Goal: Task Accomplishment & Management: Manage account settings

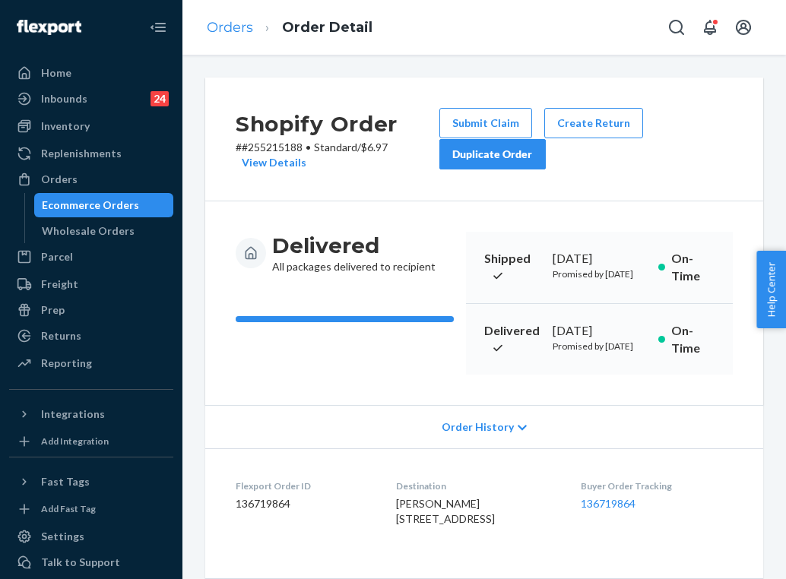
click at [236, 25] on link "Orders" at bounding box center [230, 27] width 46 height 17
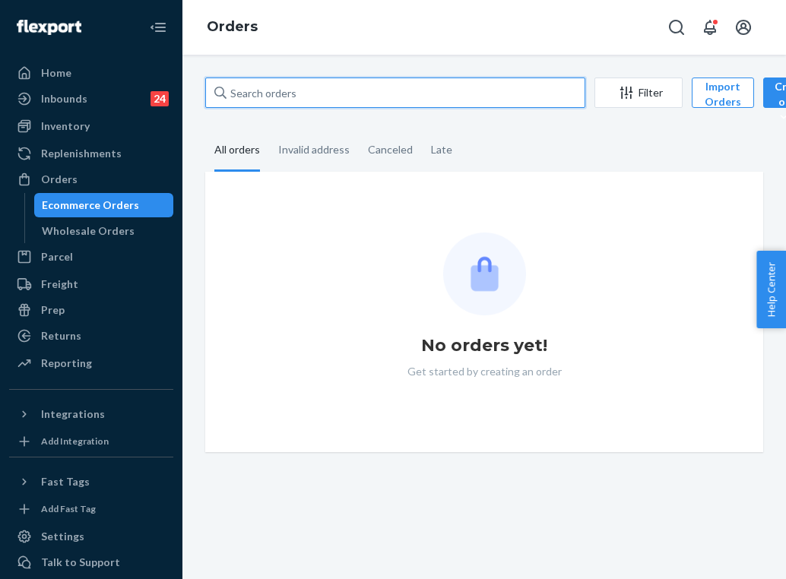
click at [285, 97] on input "text" at bounding box center [395, 93] width 380 height 30
paste input "255152778"
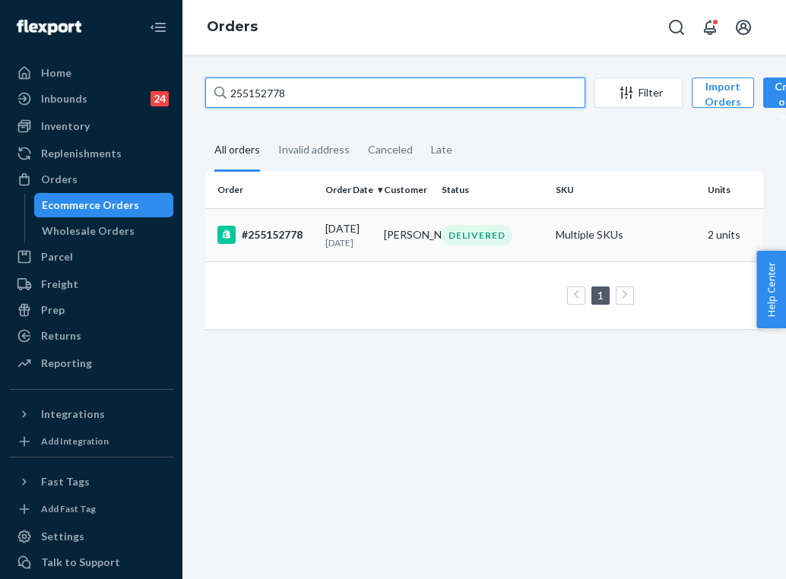
type input "255152778"
click at [325, 260] on td "[DATE] [DATE]" at bounding box center [348, 234] width 59 height 53
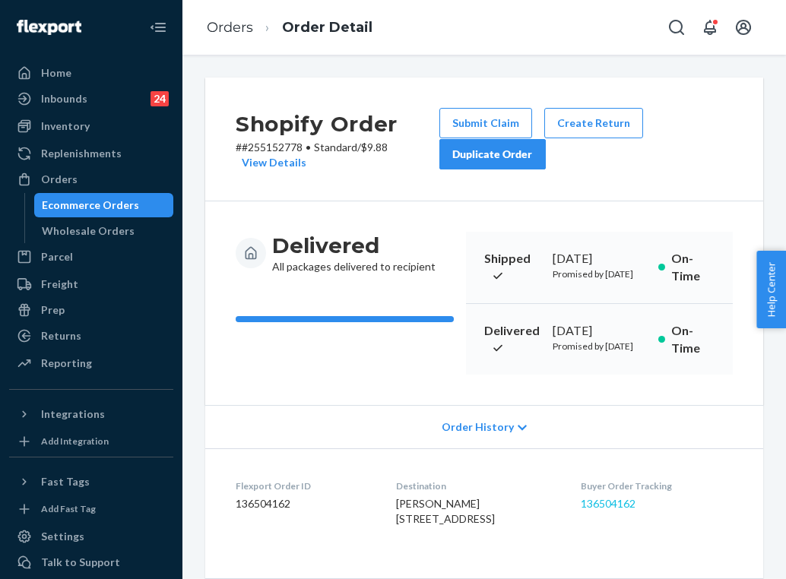
click at [621, 510] on link "136504162" at bounding box center [608, 503] width 55 height 13
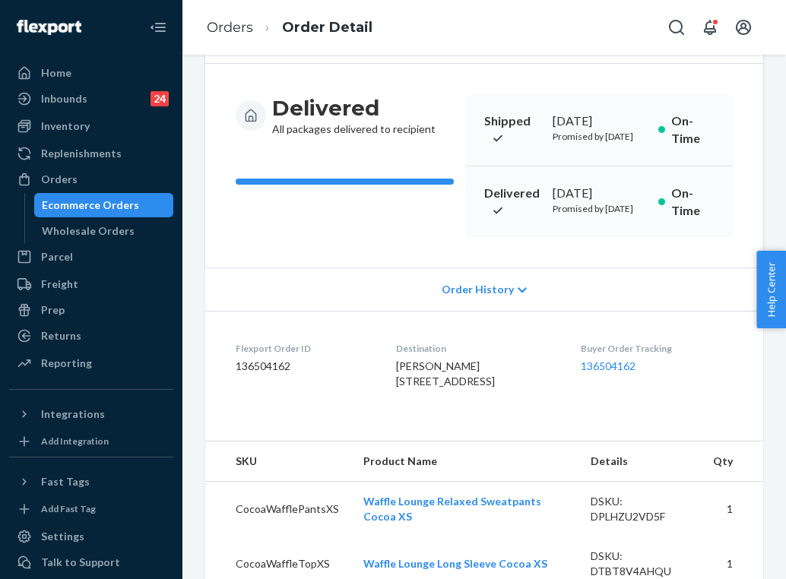
scroll to position [170, 0]
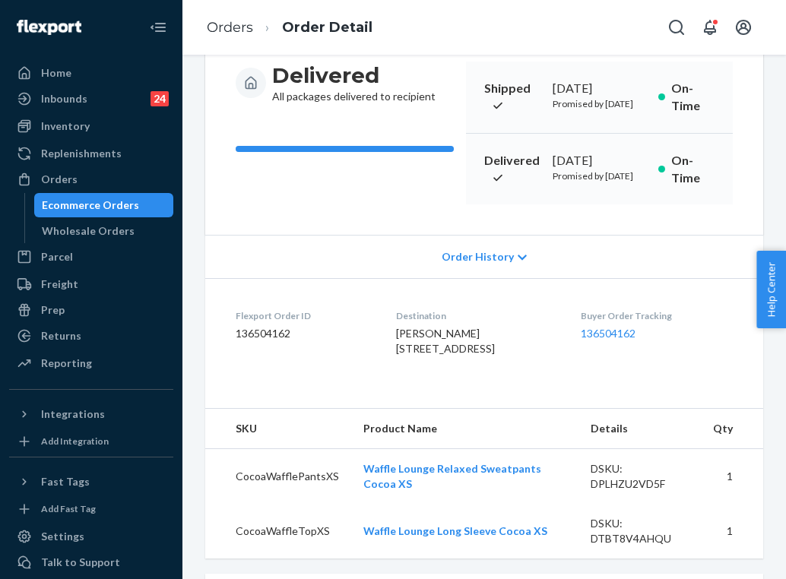
drag, startPoint x: 412, startPoint y: 420, endPoint x: 369, endPoint y: 391, distance: 52.1
click at [369, 391] on dl "Flexport Order ID 136504162 Destination [PERSON_NAME] [STREET_ADDRESS] US Buyer…" at bounding box center [484, 335] width 558 height 114
copy span "[STREET_ADDRESS]"
click at [239, 32] on link "Orders" at bounding box center [230, 27] width 46 height 17
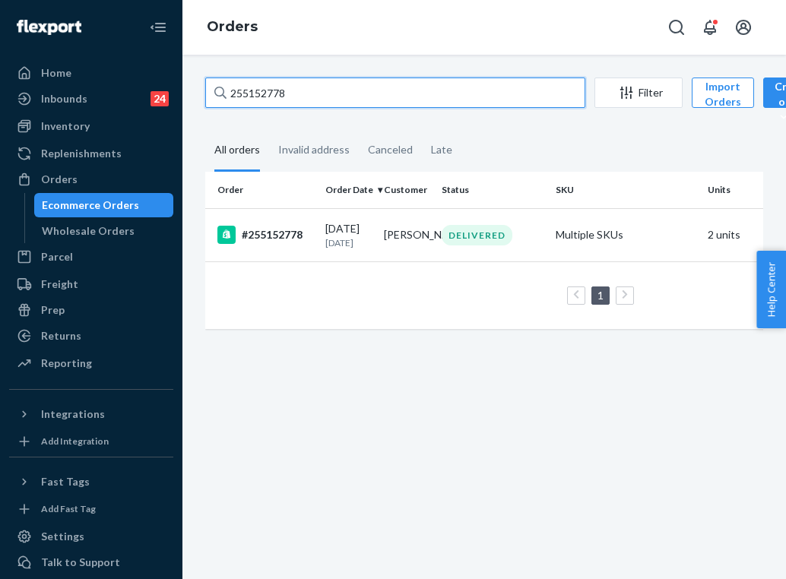
click at [311, 93] on input "255152778" at bounding box center [395, 93] width 380 height 30
paste input "4607"
type input "255154607"
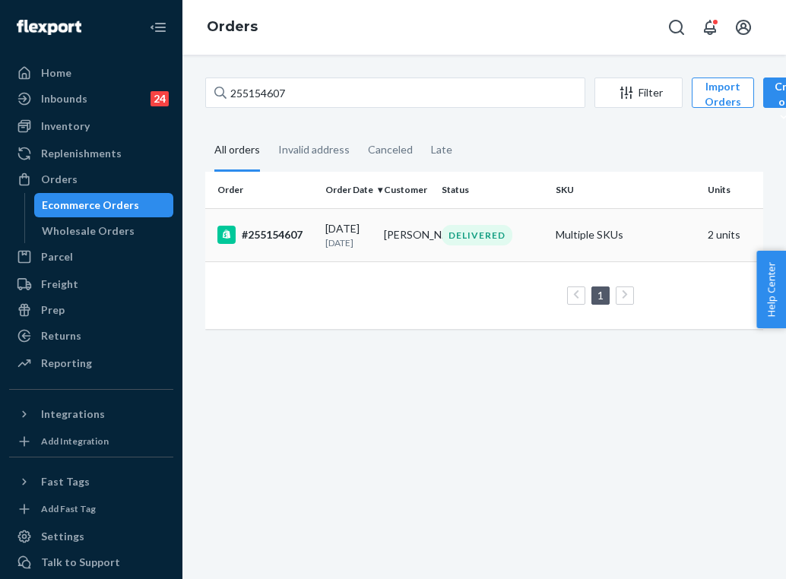
click at [347, 243] on p "[DATE]" at bounding box center [348, 242] width 46 height 13
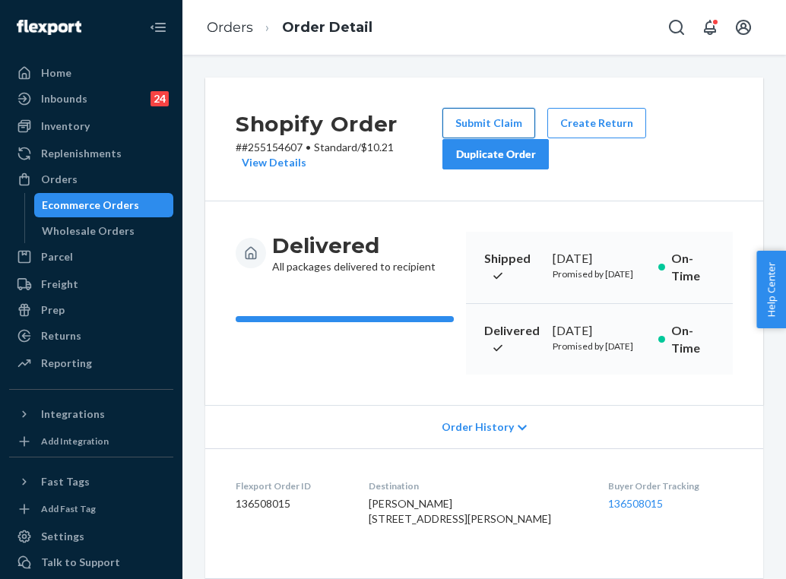
click at [503, 118] on button "Submit Claim" at bounding box center [488, 123] width 93 height 30
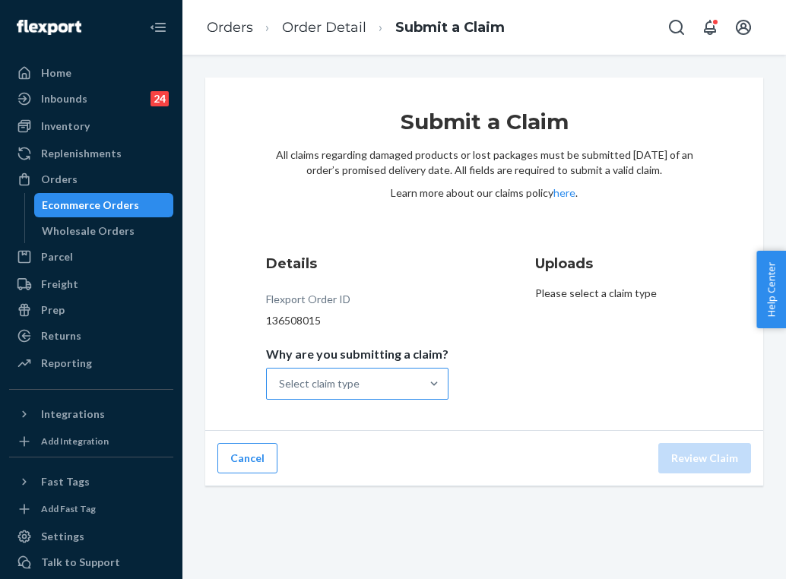
click at [404, 394] on div "Select claim type" at bounding box center [344, 384] width 154 height 30
click at [280, 391] on input "Why are you submitting a claim? Select claim type" at bounding box center [280, 383] width 2 height 15
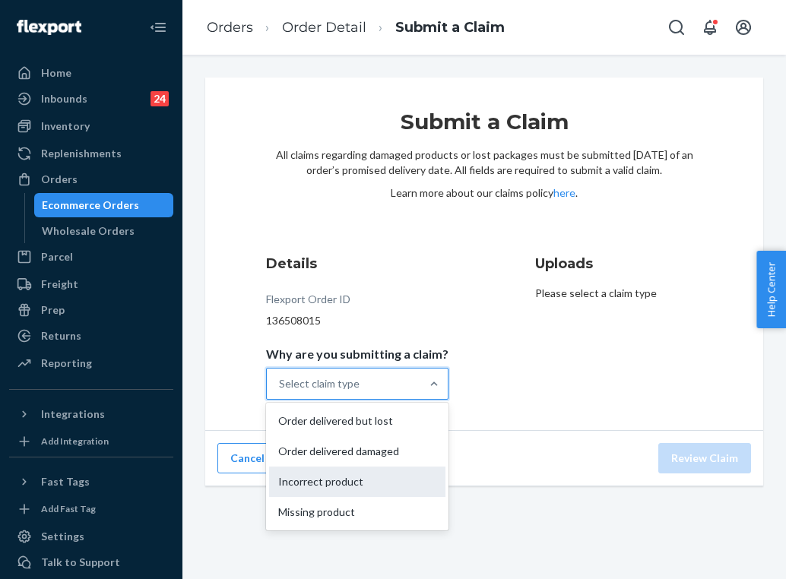
click at [366, 483] on div "Incorrect product" at bounding box center [357, 482] width 176 height 30
click at [280, 391] on input "Why are you submitting a claim? option Incorrect product focused, 3 of 4. 4 res…" at bounding box center [280, 383] width 2 height 15
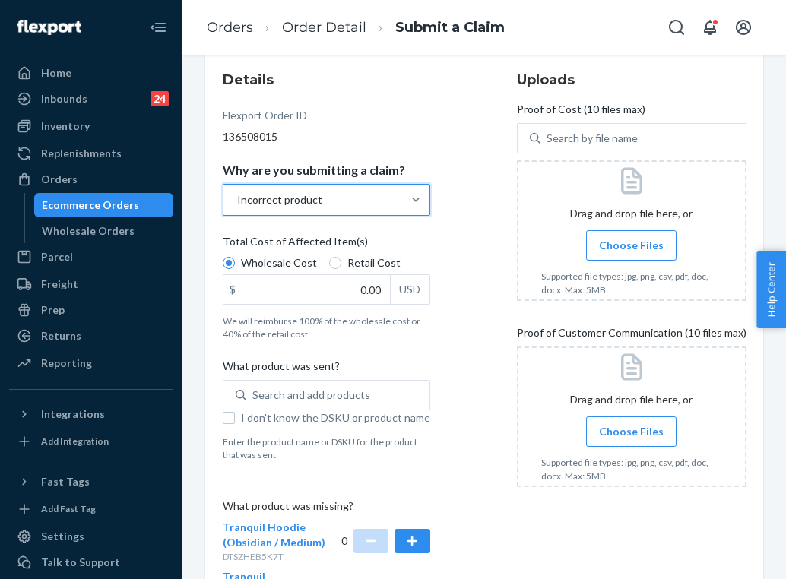
scroll to position [185, 0]
click at [235, 420] on input "I don't know the DSKU or product name" at bounding box center [229, 417] width 12 height 12
checkbox input "true"
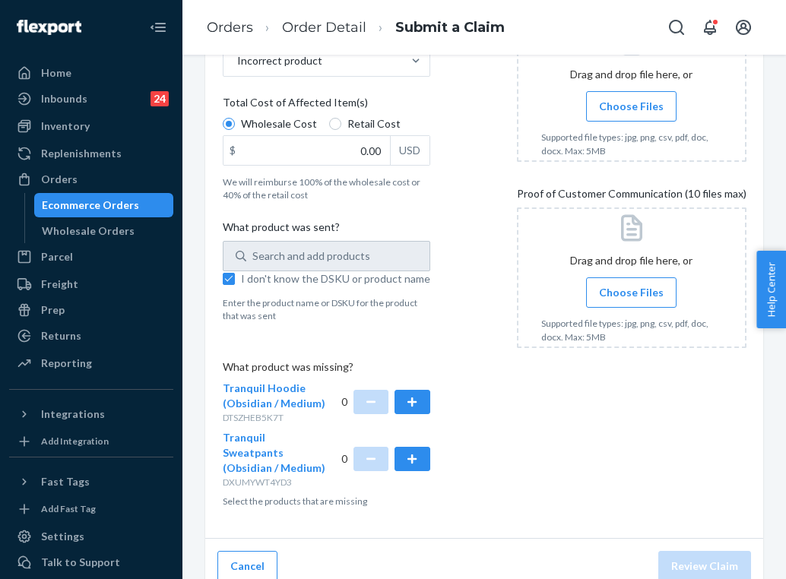
scroll to position [322, 0]
click at [414, 397] on button "button" at bounding box center [411, 403] width 35 height 24
click at [632, 290] on input "Choose Files" at bounding box center [631, 293] width 1 height 17
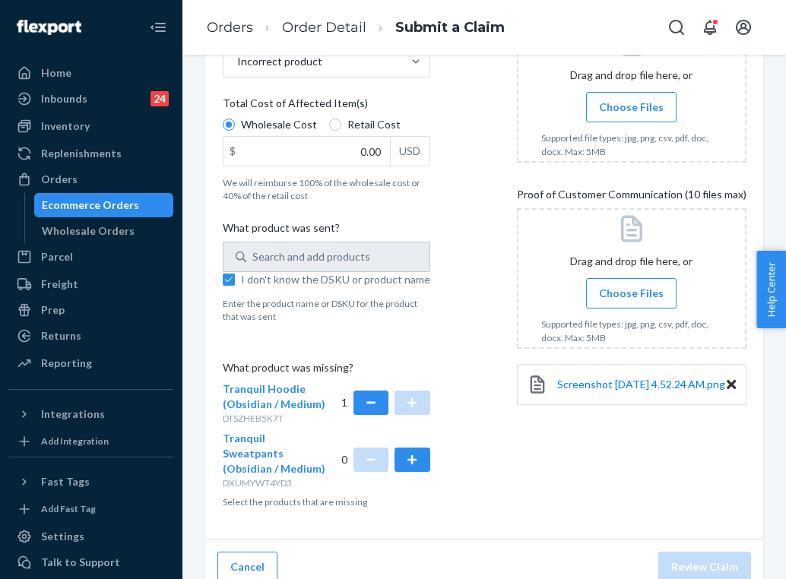
click at [632, 301] on input "Choose Files" at bounding box center [631, 293] width 1 height 17
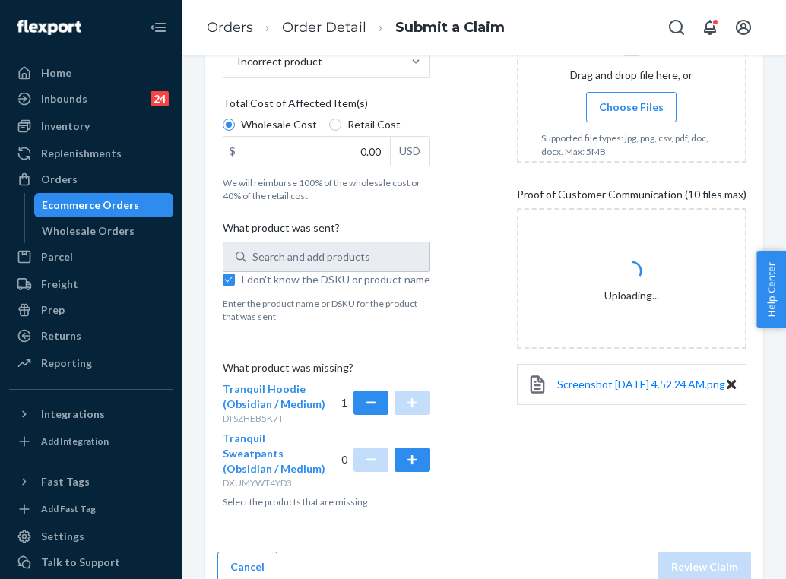
click at [631, 108] on input "Choose Files" at bounding box center [631, 107] width 1 height 17
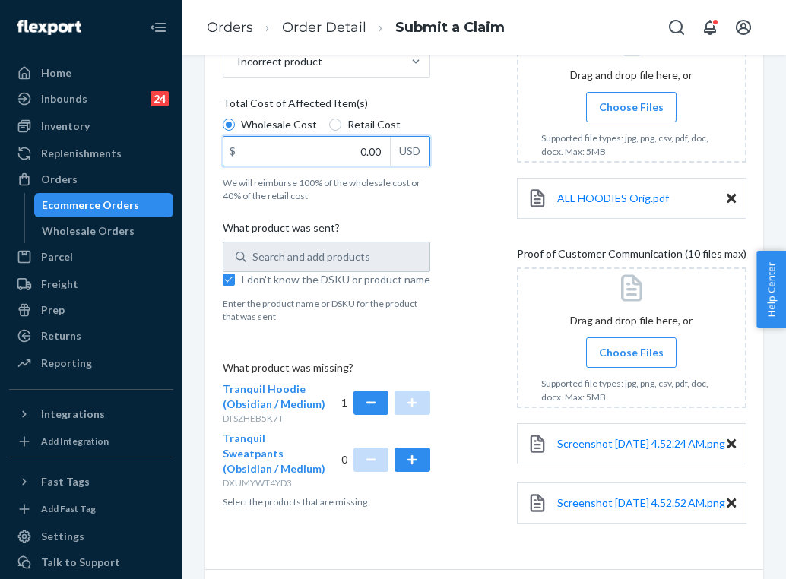
click at [375, 146] on input "0.00" at bounding box center [306, 151] width 166 height 29
type input "47.00"
click at [616, 364] on label "Choose Files" at bounding box center [631, 352] width 90 height 30
click at [631, 361] on input "Choose Files" at bounding box center [631, 352] width 1 height 17
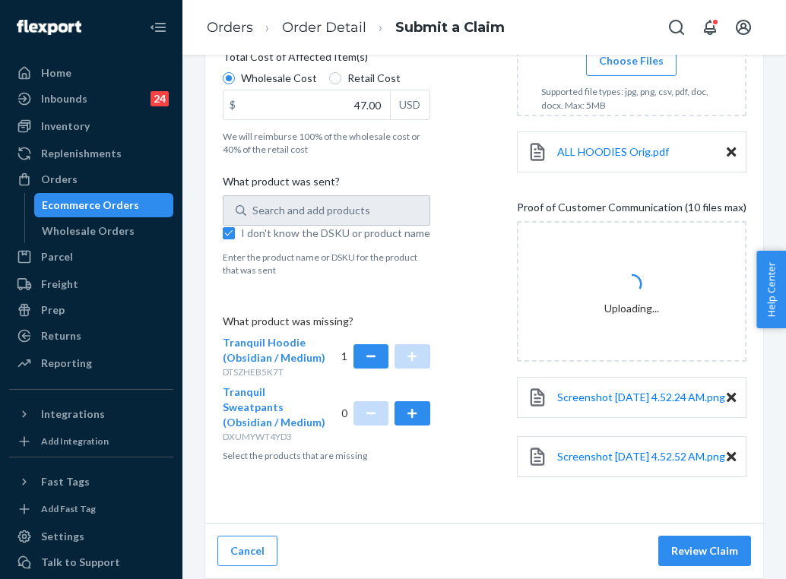
scroll to position [387, 0]
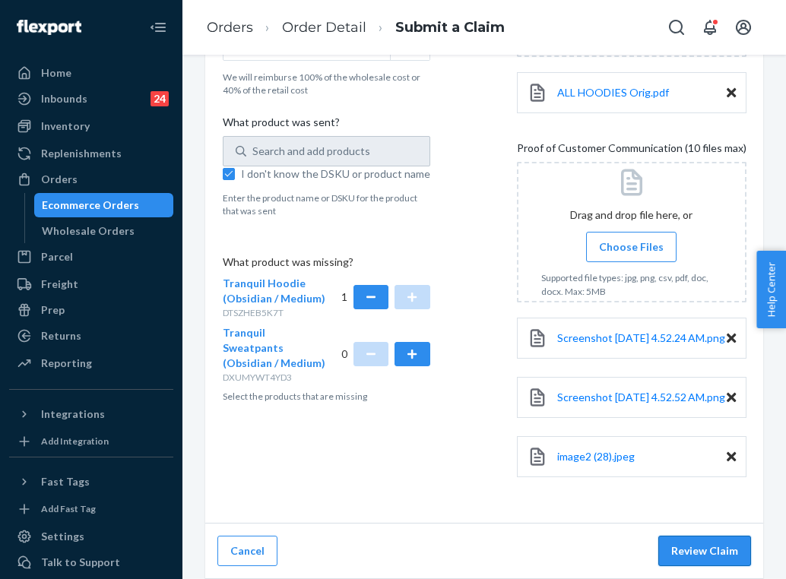
click at [696, 552] on button "Review Claim" at bounding box center [704, 551] width 93 height 30
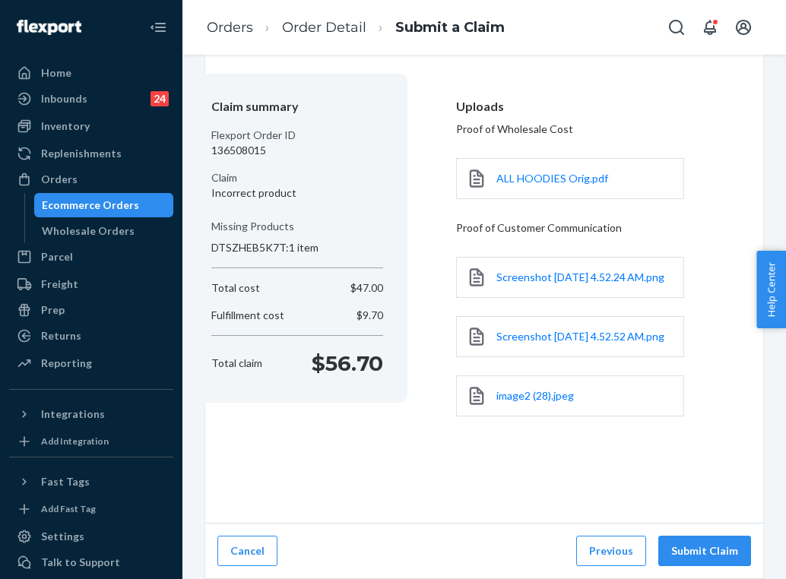
scroll to position [128, 0]
click at [707, 548] on button "Submit Claim" at bounding box center [704, 551] width 93 height 30
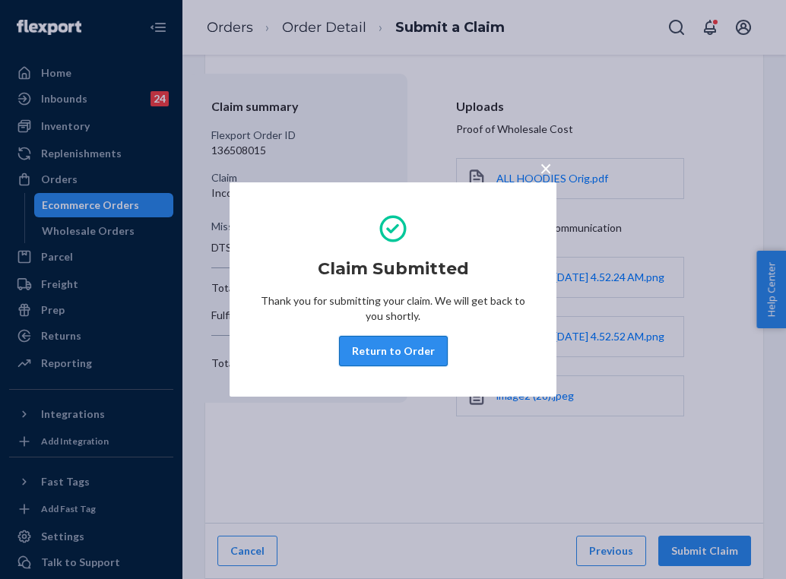
click at [359, 350] on button "Return to Order" at bounding box center [393, 351] width 109 height 30
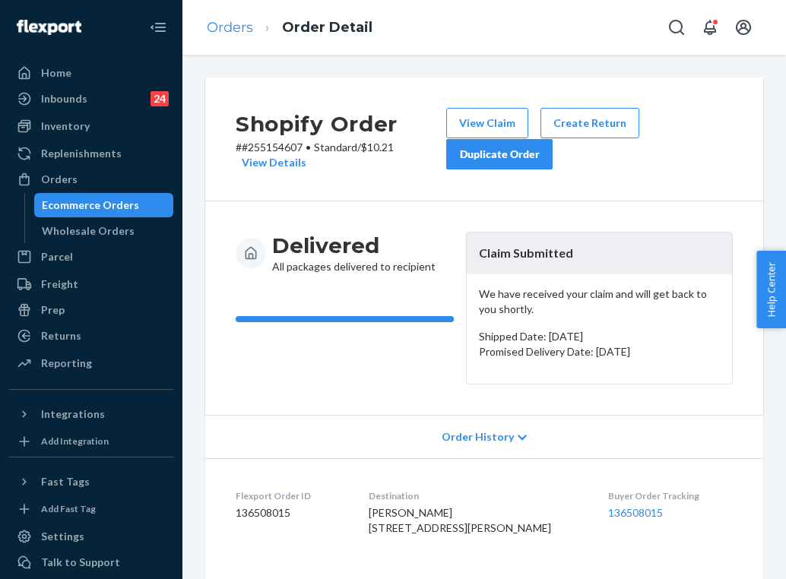
click at [233, 32] on link "Orders" at bounding box center [230, 27] width 46 height 17
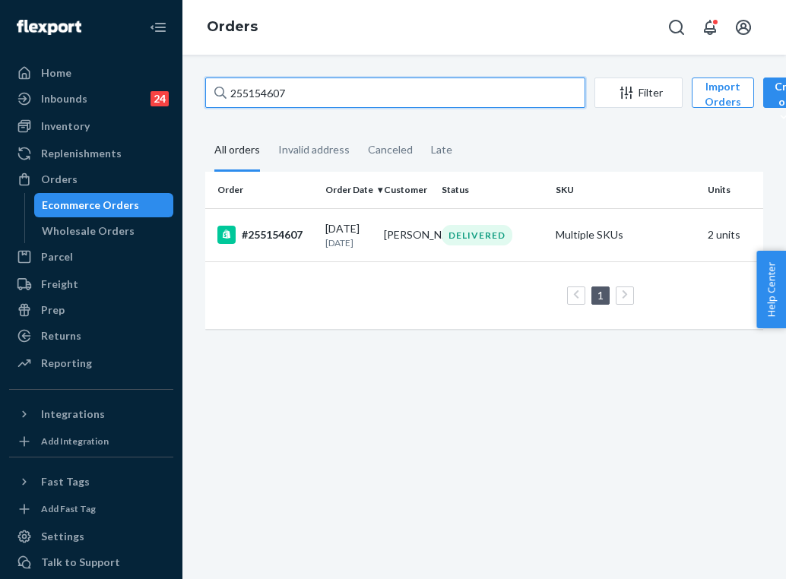
click at [307, 97] on input "255154607" at bounding box center [395, 93] width 380 height 30
paste input "65542"
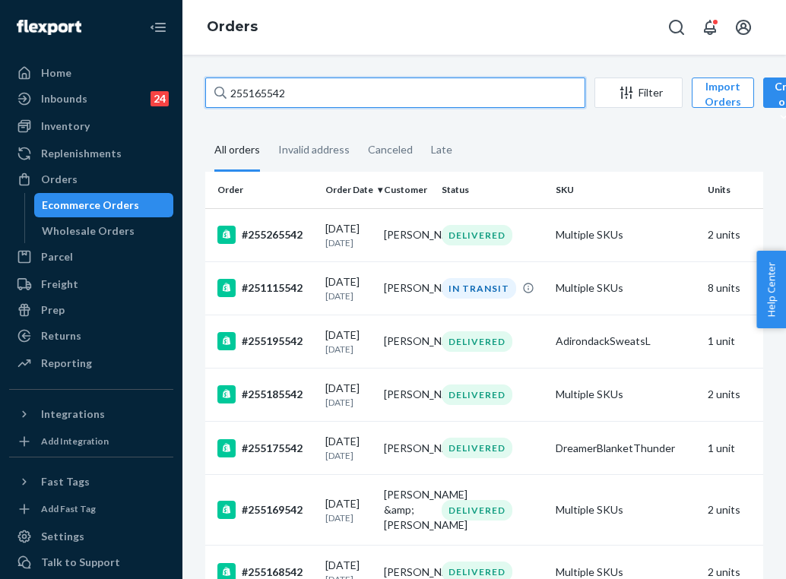
click at [263, 102] on input "255165542" at bounding box center [395, 93] width 380 height 30
paste input "238582"
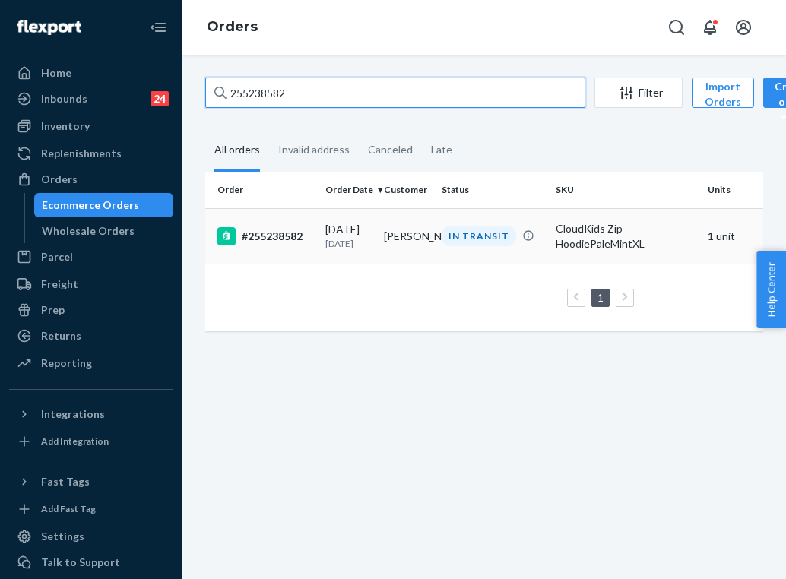
type input "255238582"
click at [384, 243] on td "[PERSON_NAME]" at bounding box center [407, 235] width 59 height 55
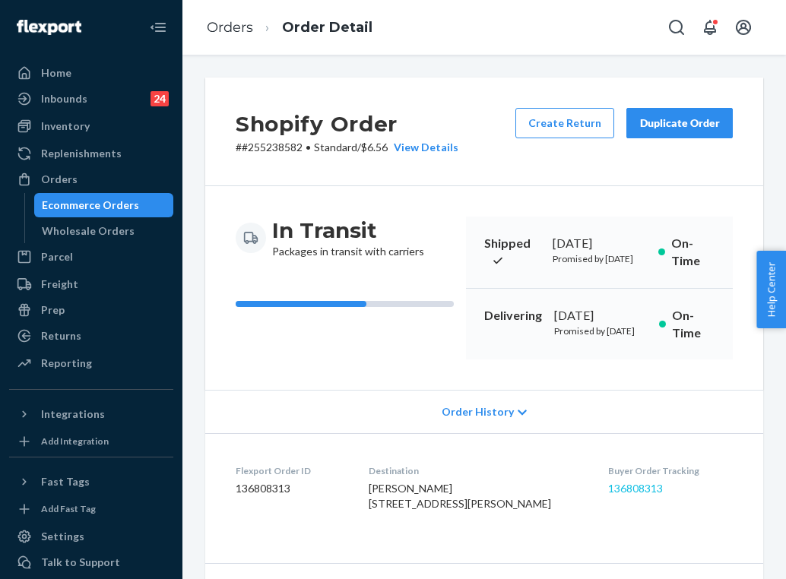
click at [636, 495] on link "136808313" at bounding box center [635, 488] width 55 height 13
click at [246, 21] on link "Orders" at bounding box center [230, 27] width 46 height 17
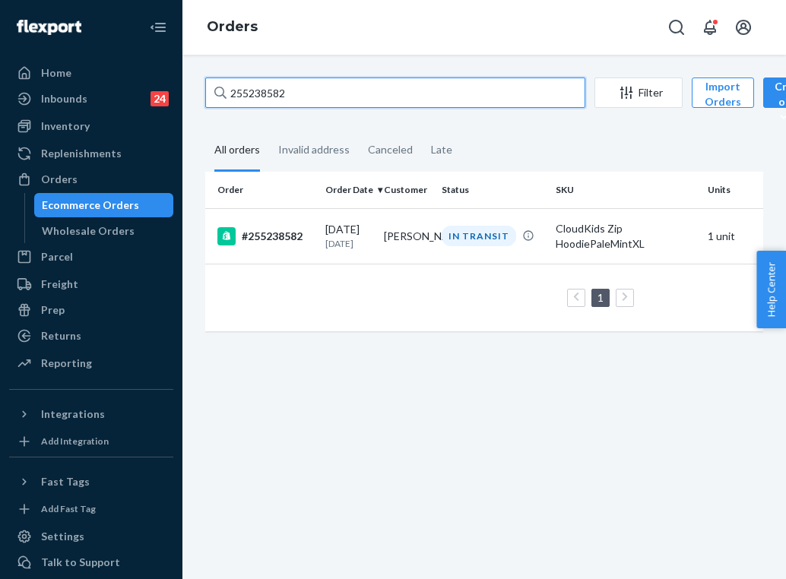
click at [306, 84] on input "255238582" at bounding box center [395, 93] width 380 height 30
paste input "195293"
type input "255195293"
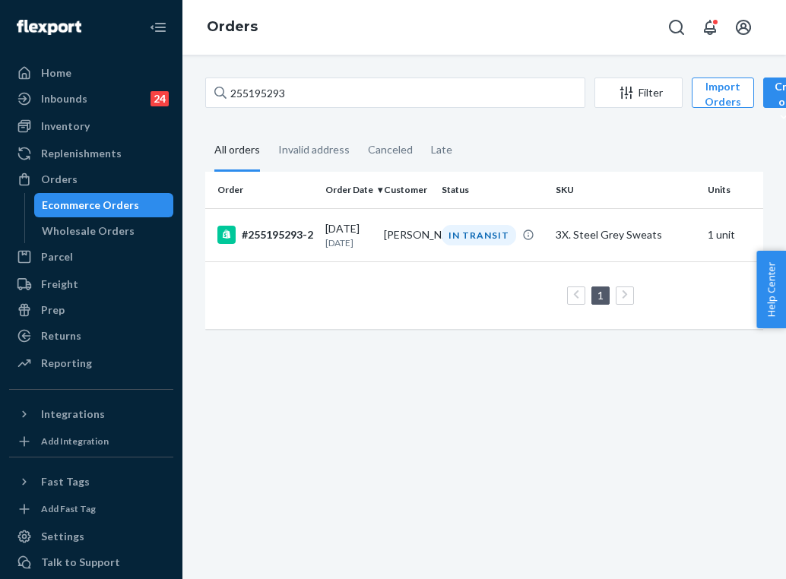
click at [329, 239] on p "[DATE]" at bounding box center [348, 242] width 46 height 13
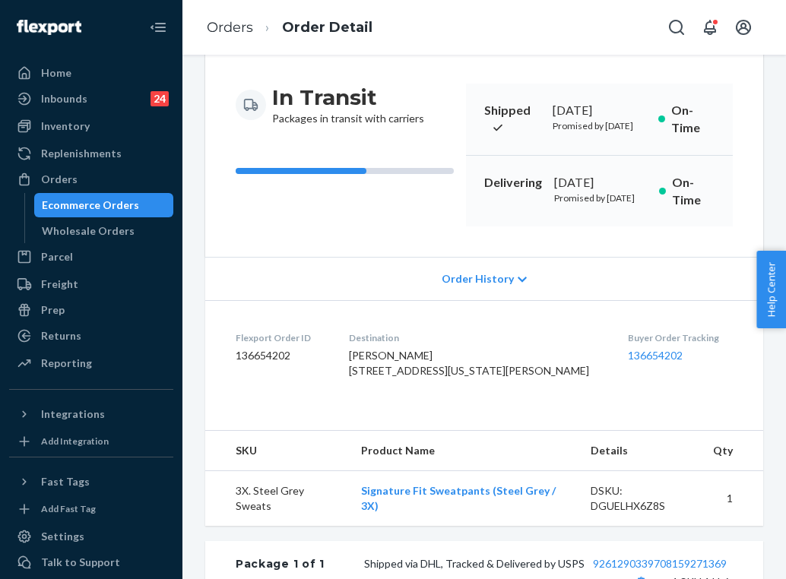
scroll to position [141, 0]
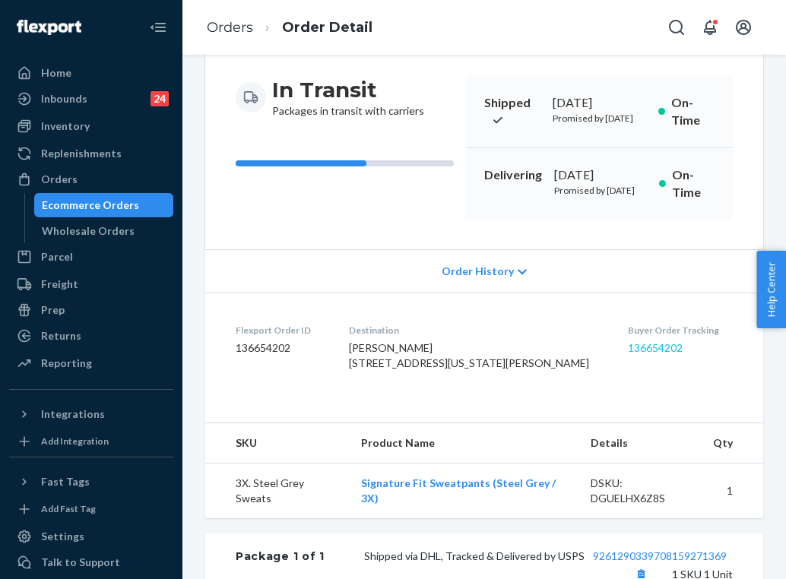
click at [628, 354] on link "136654202" at bounding box center [655, 347] width 55 height 13
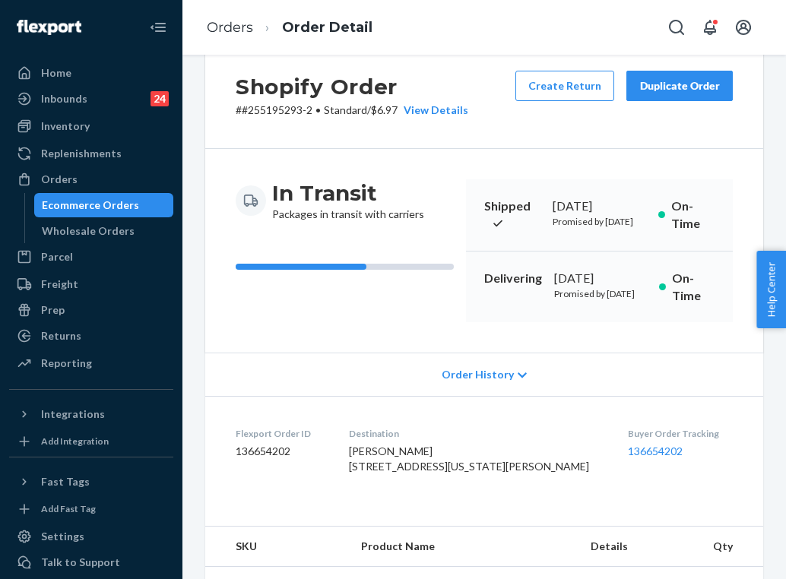
scroll to position [33, 0]
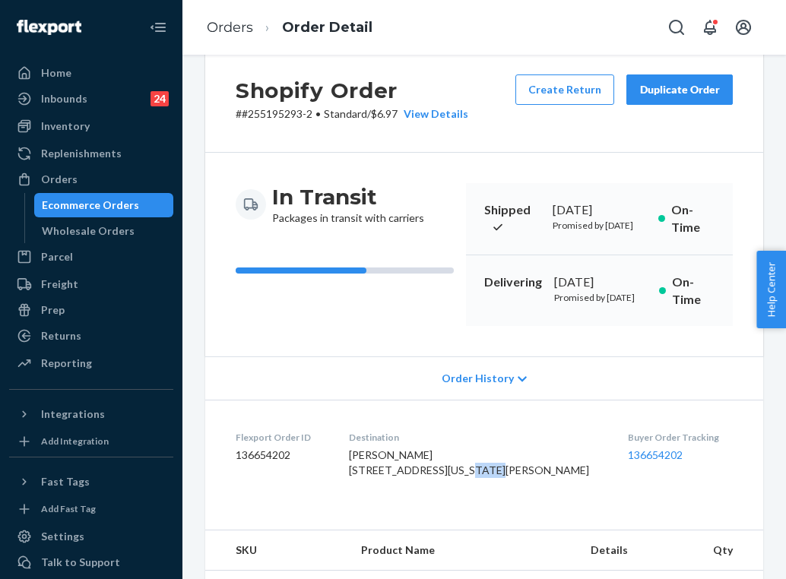
drag, startPoint x: 442, startPoint y: 540, endPoint x: 410, endPoint y: 534, distance: 31.6
click at [410, 477] on span "[PERSON_NAME] [STREET_ADDRESS][US_STATE][PERSON_NAME]" at bounding box center [469, 462] width 240 height 28
drag, startPoint x: 417, startPoint y: 546, endPoint x: 391, endPoint y: 518, distance: 37.7
click at [391, 514] on dl "Flexport Order ID 136654202 Destination [PERSON_NAME] [STREET_ADDRESS][US_STATE…" at bounding box center [484, 457] width 558 height 114
copy span "[STREET_ADDRESS][US_STATE][PERSON_NAME]"
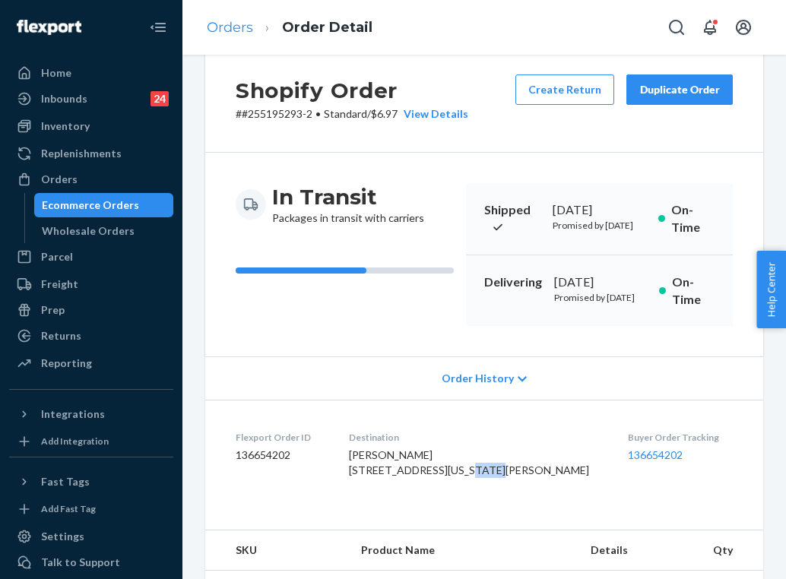
click at [245, 23] on link "Orders" at bounding box center [230, 27] width 46 height 17
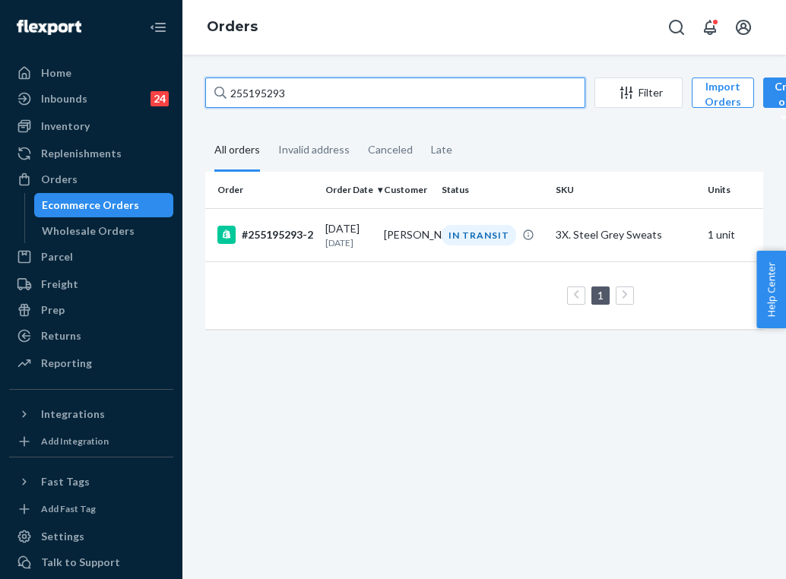
click at [317, 90] on input "255195293" at bounding box center [395, 93] width 380 height 30
paste input "31565"
type input "255131565"
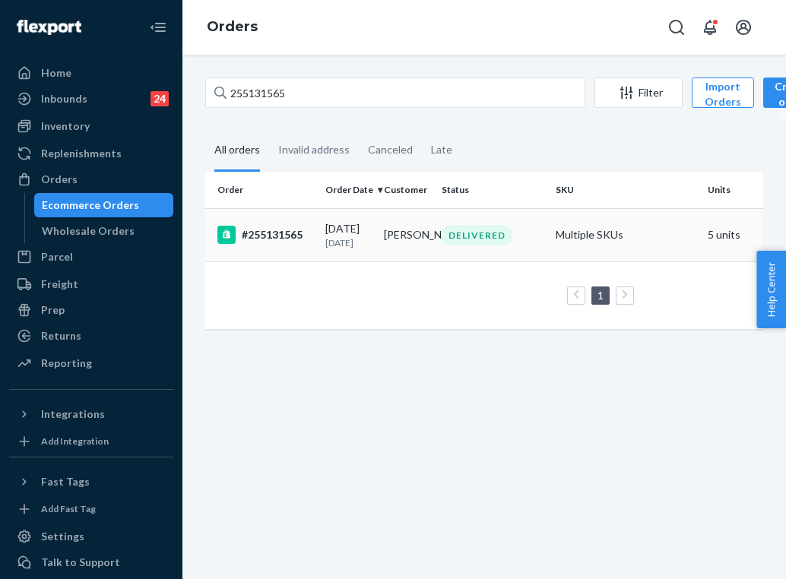
click at [353, 236] on p "[DATE]" at bounding box center [348, 242] width 46 height 13
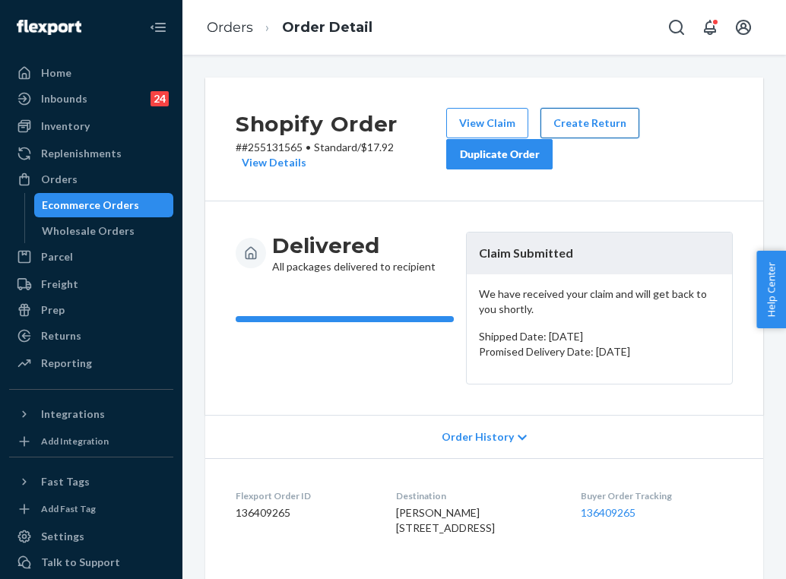
click at [616, 123] on button "Create Return" at bounding box center [589, 123] width 99 height 30
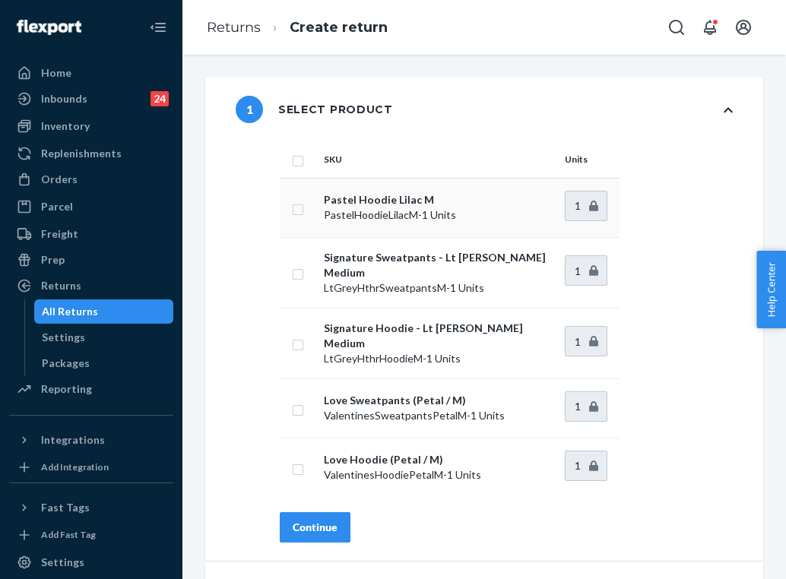
click at [299, 217] on td at bounding box center [299, 207] width 38 height 59
click at [300, 211] on input "checkbox" at bounding box center [298, 208] width 12 height 16
checkbox input "true"
click at [330, 520] on div "Continue" at bounding box center [315, 527] width 45 height 15
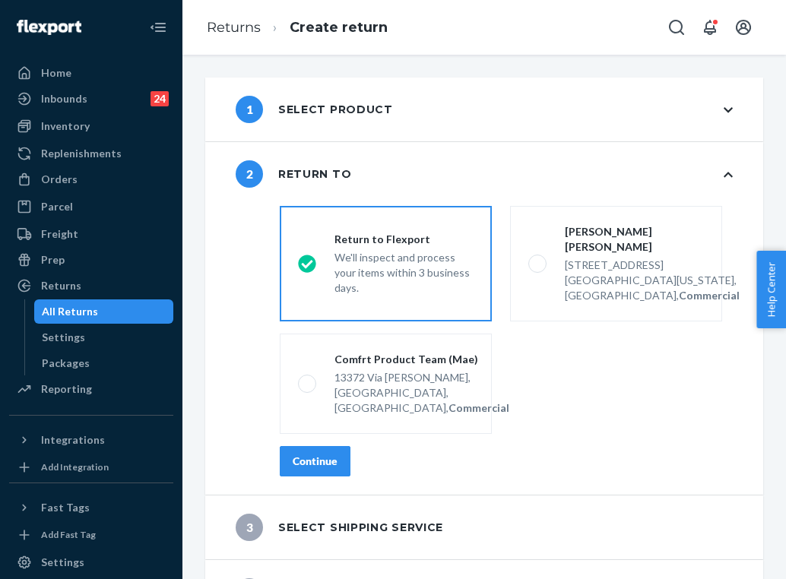
click at [331, 458] on div "Continue" at bounding box center [315, 461] width 45 height 15
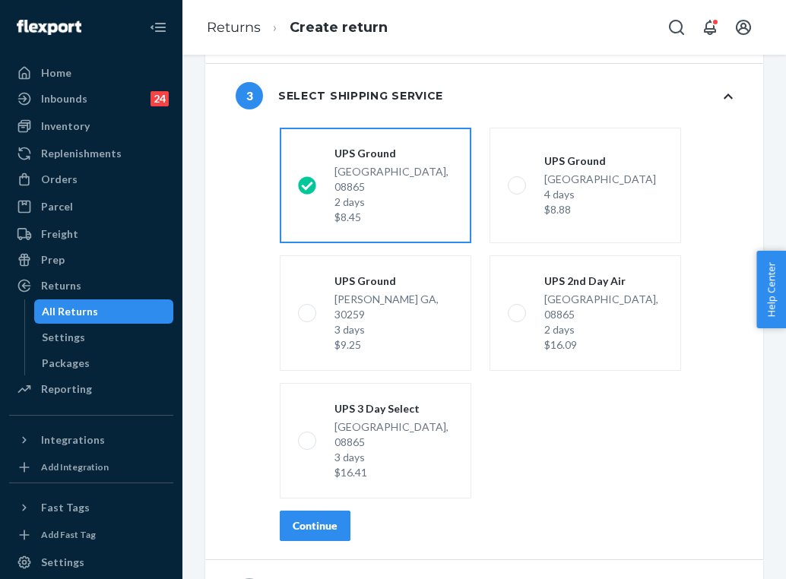
click at [322, 518] on div "Continue" at bounding box center [315, 525] width 45 height 15
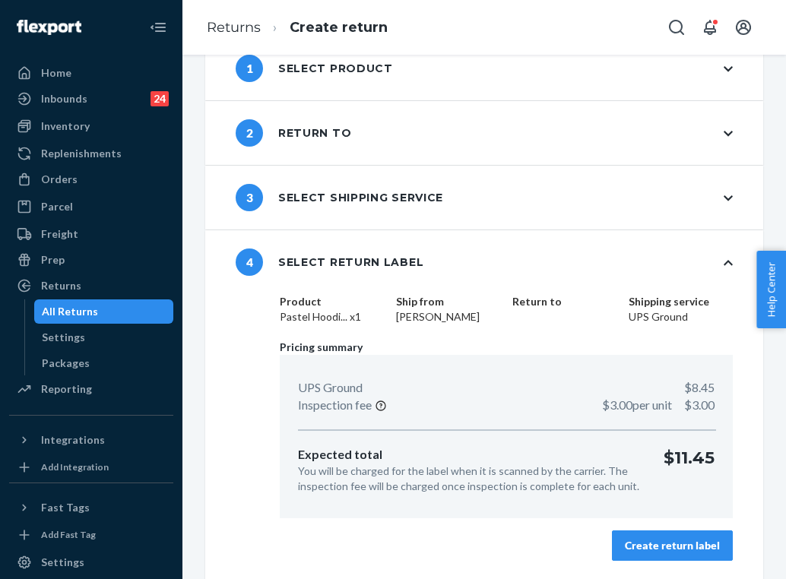
scroll to position [39, 0]
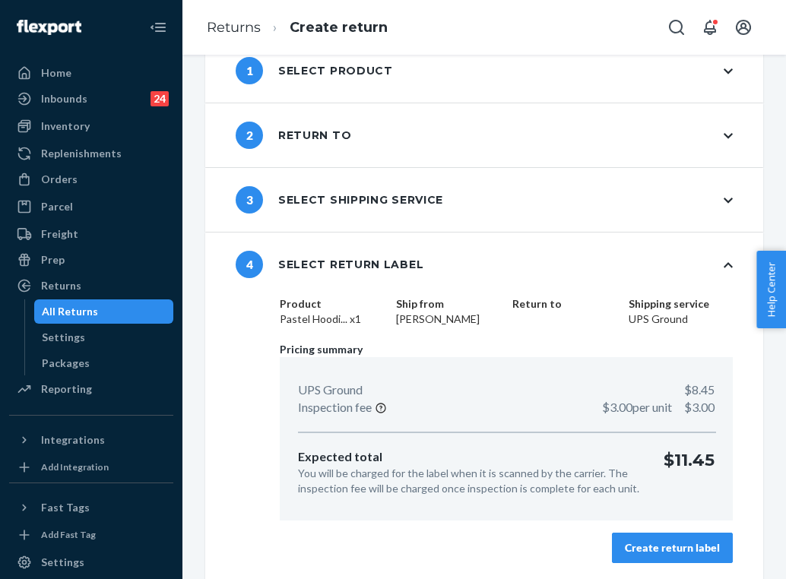
click at [621, 536] on button "Create return label" at bounding box center [672, 548] width 121 height 30
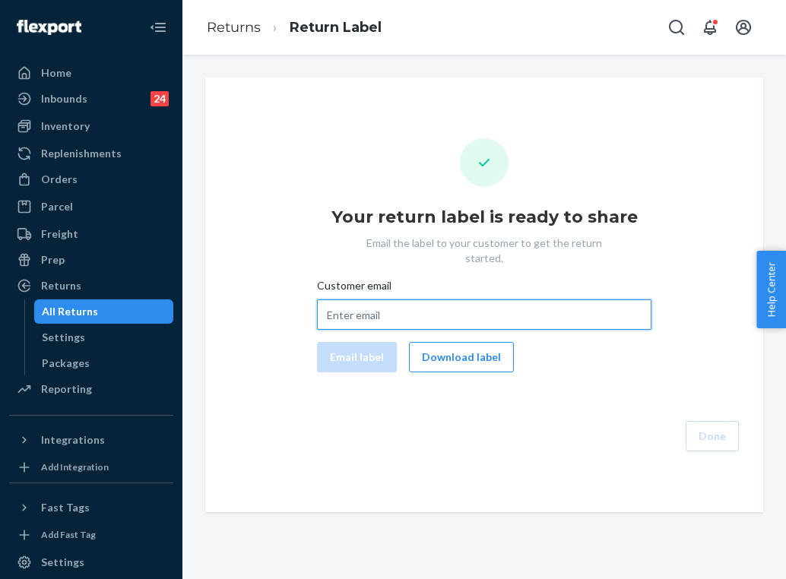
click at [365, 299] on input "Customer email" at bounding box center [484, 314] width 334 height 30
paste input "[EMAIL_ADDRESS][DOMAIN_NAME]"
type input "[EMAIL_ADDRESS][DOMAIN_NAME]"
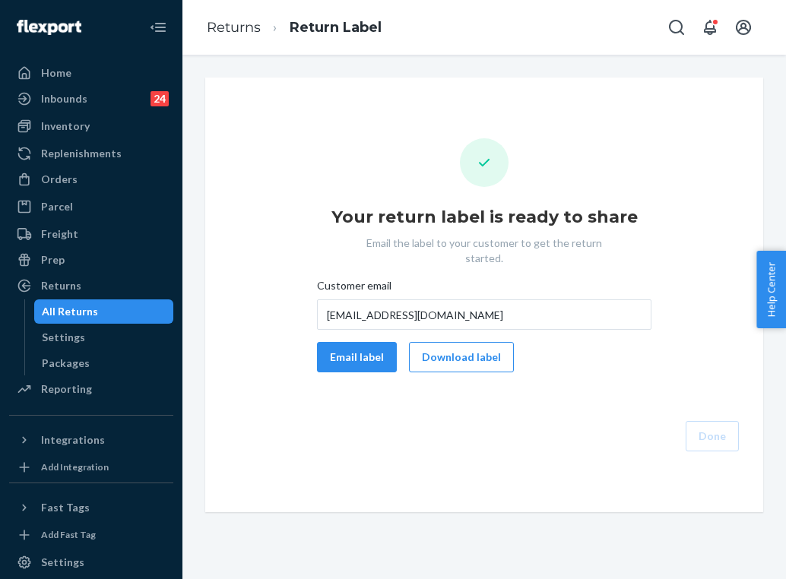
click at [360, 362] on div "Your return label is ready to share Email the label to your customer to get the…" at bounding box center [484, 294] width 534 height 313
click at [360, 348] on button "Email label" at bounding box center [357, 357] width 80 height 30
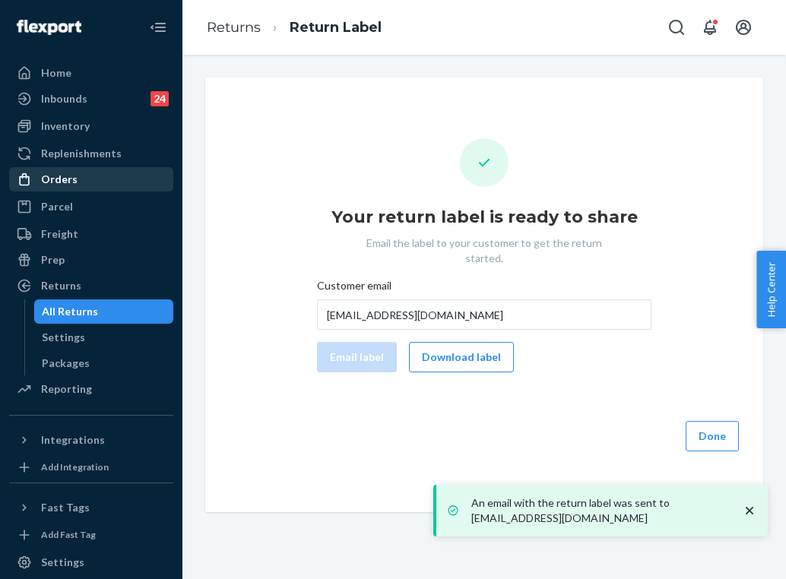
click at [95, 182] on div "Orders" at bounding box center [91, 179] width 161 height 21
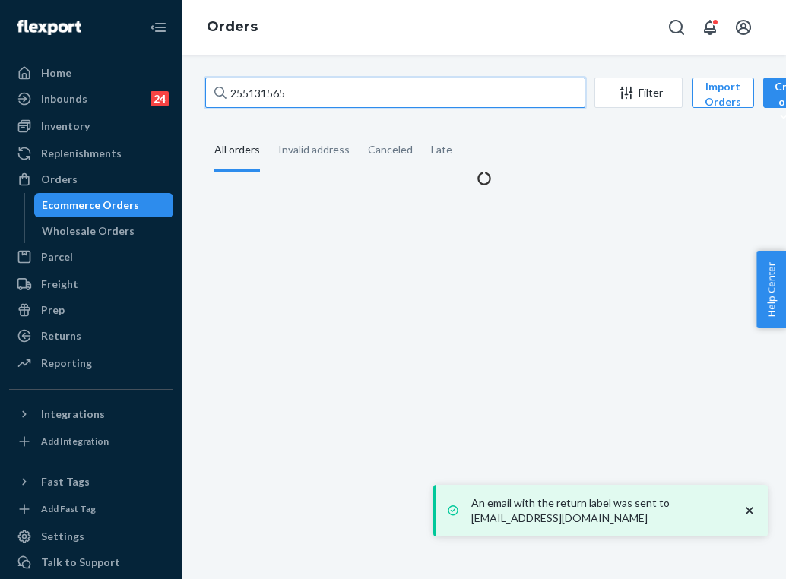
click at [301, 90] on input "255131565" at bounding box center [395, 93] width 380 height 30
paste input "50864"
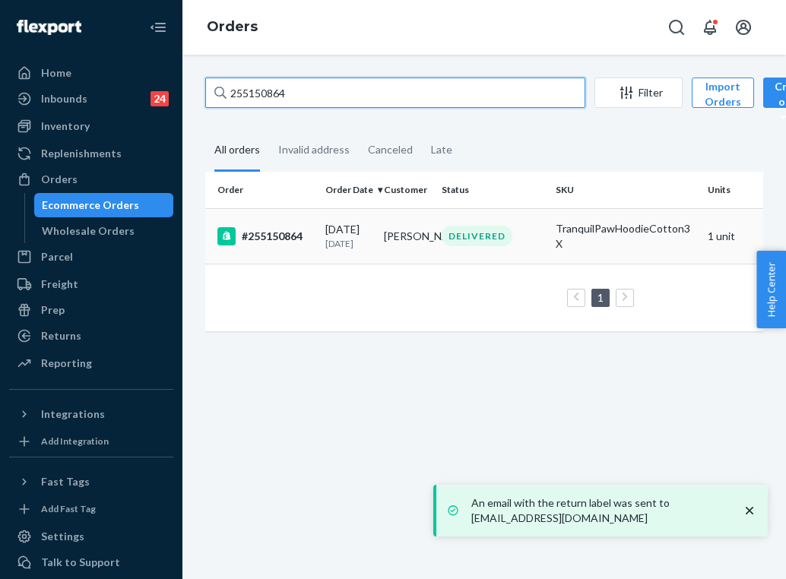
type input "255150864"
click at [373, 242] on td "[DATE] [DATE]" at bounding box center [348, 235] width 59 height 55
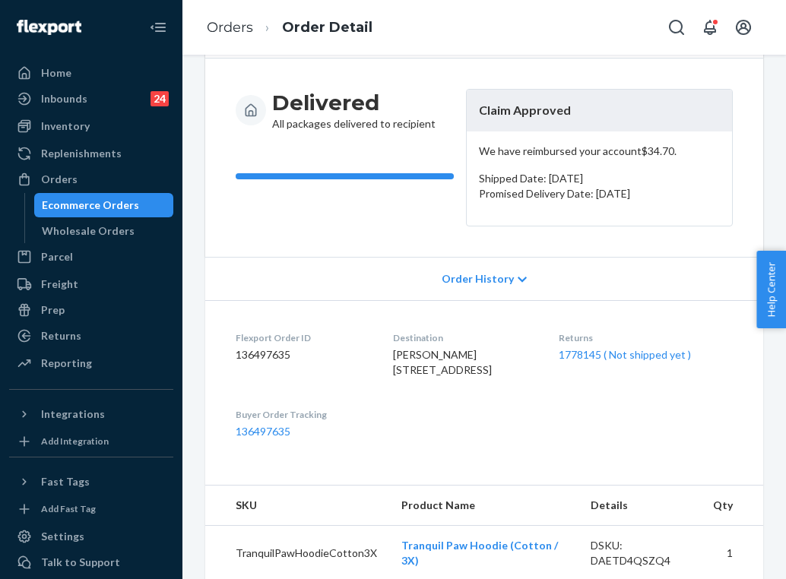
scroll to position [241, 0]
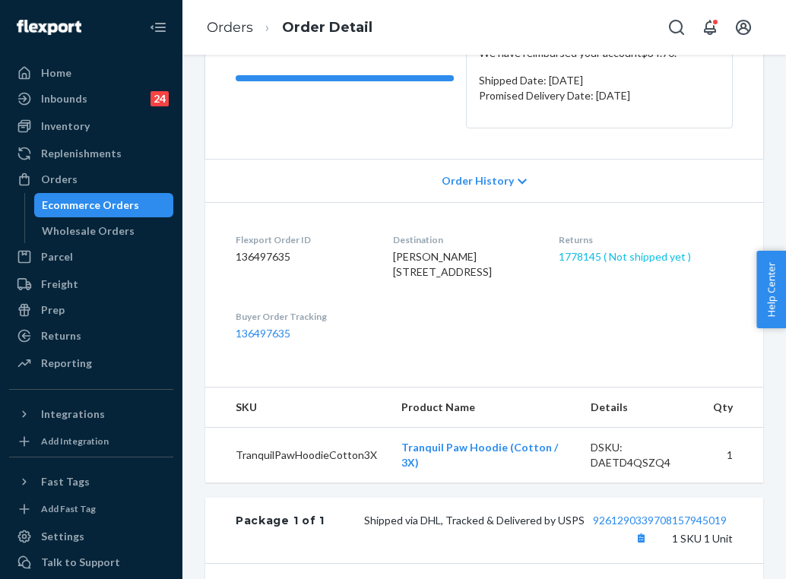
click at [614, 253] on link "1778145 ( Not shipped yet )" at bounding box center [625, 256] width 132 height 13
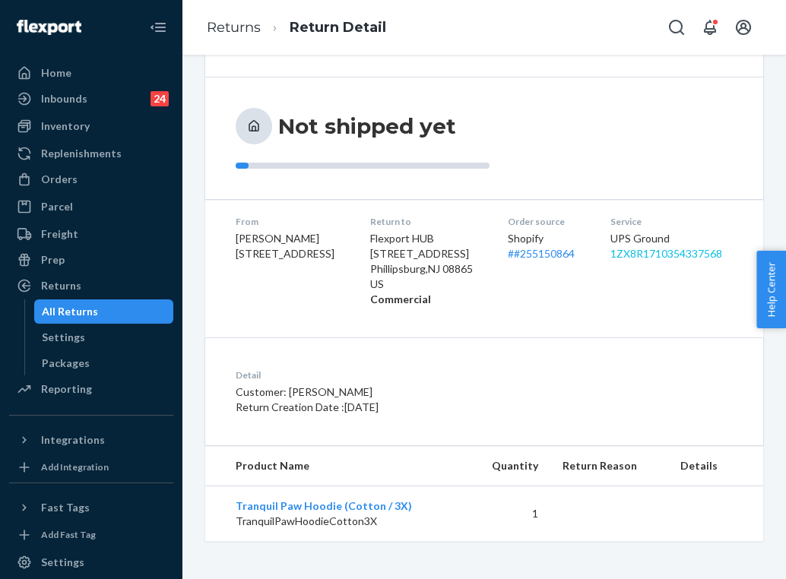
scroll to position [141, 0]
click at [686, 251] on link "1ZX8R1710354337568" at bounding box center [666, 253] width 112 height 13
click at [121, 179] on div "Orders" at bounding box center [91, 179] width 161 height 21
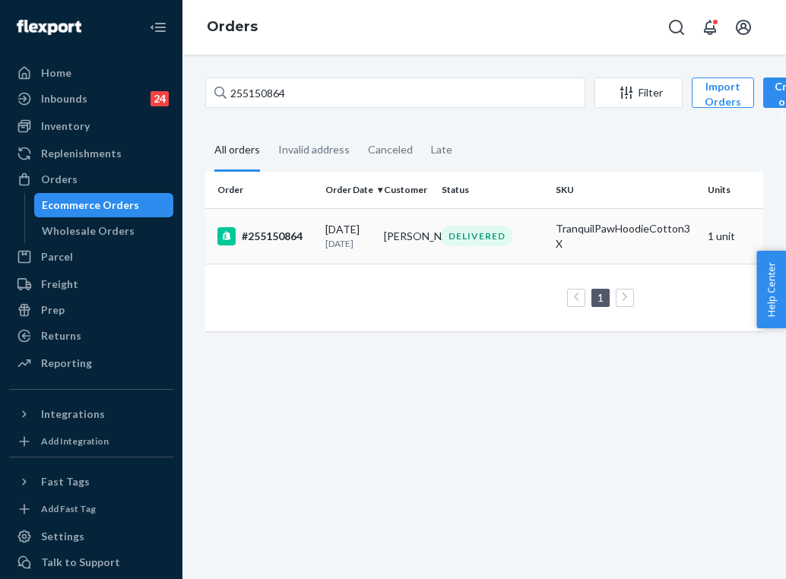
click at [517, 264] on td "DELIVERED" at bounding box center [493, 235] width 114 height 55
